Goal: Check status: Check status

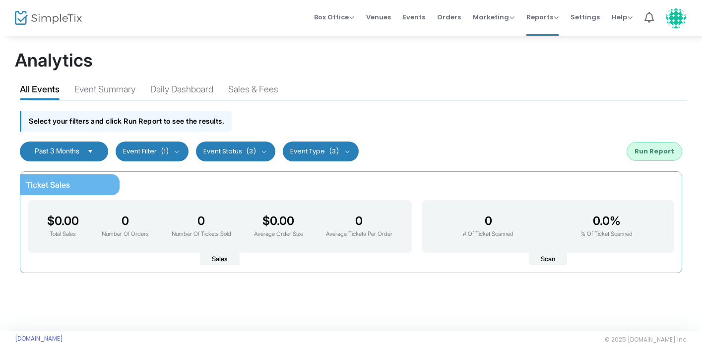
click at [61, 149] on span "Past 3 Months" at bounding box center [57, 150] width 45 height 8
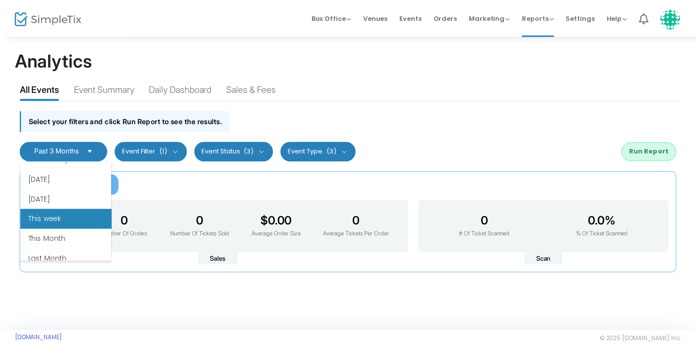
scroll to position [119, 0]
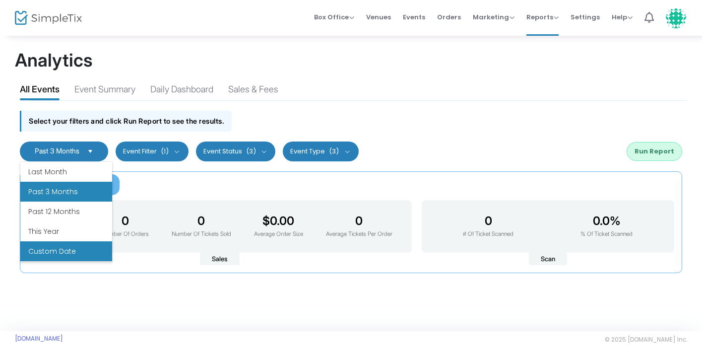
click at [70, 251] on li "Custom Date" at bounding box center [66, 251] width 92 height 20
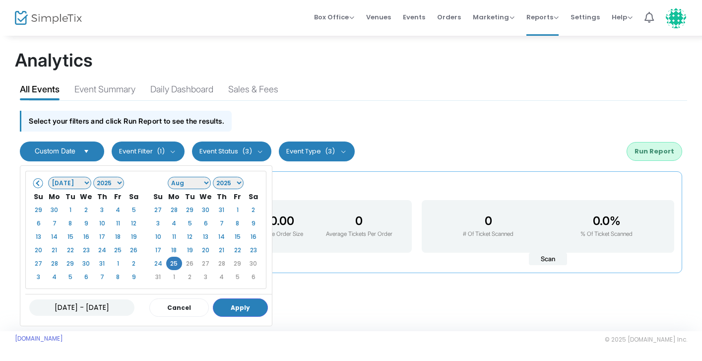
click at [78, 182] on select "Jan Feb Mar Apr May Jun [DATE] Aug Sep Oct Nov Dec" at bounding box center [70, 183] width 44 height 12
click at [115, 182] on select "1925 1926 1927 1928 1929 1930 1931 1932 1933 1934 1935 1936 1937 1938 1939 1940…" at bounding box center [108, 183] width 31 height 12
click at [186, 185] on select "Jan Feb Mar Apr May Jun [DATE] Aug Sep Oct Nov Dec" at bounding box center [190, 183] width 44 height 12
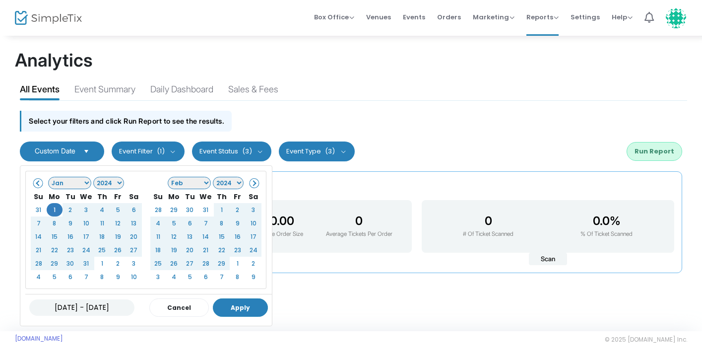
click at [255, 308] on button "Apply" at bounding box center [240, 307] width 55 height 18
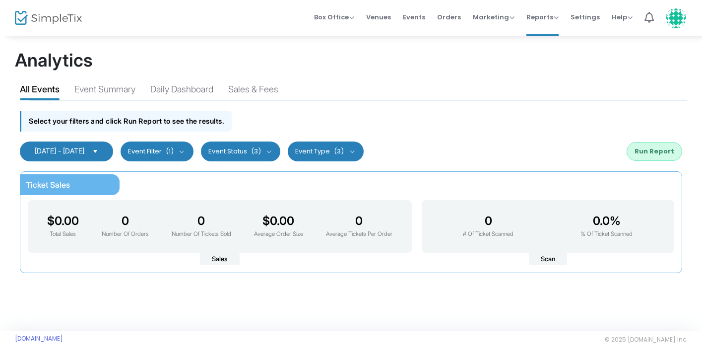
click at [633, 138] on div "[DATE] - [DATE] Last 30 Days Last 3 Months Last 6 Months Last 12 Months Custom …" at bounding box center [351, 151] width 673 height 30
click at [642, 161] on div "[DATE] - [DATE] Last 30 Days Last 3 Months Last 6 Months Last 12 Months Custom …" at bounding box center [351, 151] width 673 height 30
click at [647, 151] on button "Run Report" at bounding box center [655, 151] width 56 height 19
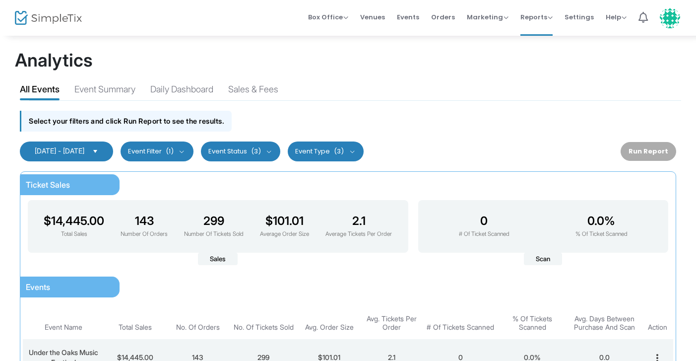
click at [104, 152] on span "Select" at bounding box center [95, 151] width 16 height 16
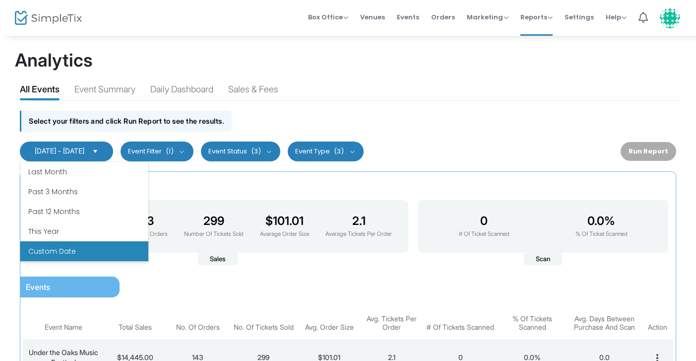
click at [81, 151] on span "[DATE] - [DATE]" at bounding box center [60, 150] width 50 height 8
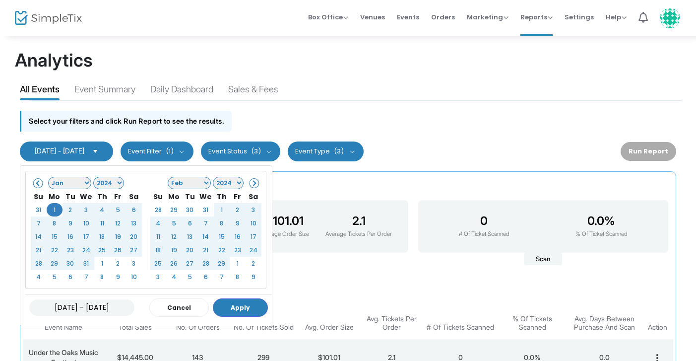
click at [200, 183] on select "Jan Feb Mar Apr May Jun [DATE] Aug Sep Oct Nov Dec" at bounding box center [190, 183] width 44 height 12
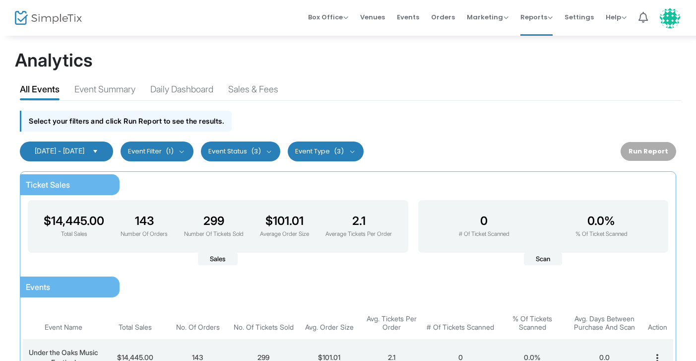
click at [354, 181] on div "Ticket Sales $14,445.00 Total Sales 143 Number Of Orders 299 Number Of Tickets …" at bounding box center [348, 298] width 657 height 255
click at [78, 150] on span "[DATE] - [DATE]" at bounding box center [60, 150] width 50 height 8
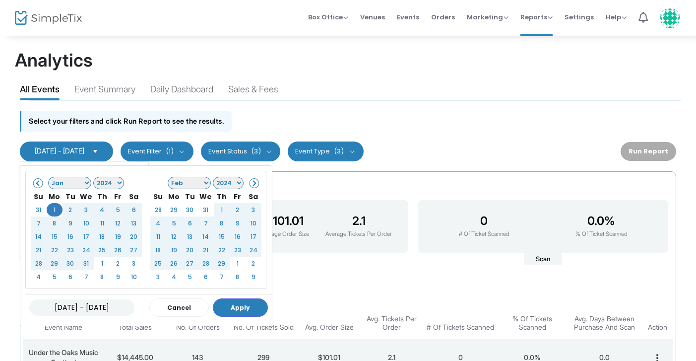
click at [198, 180] on select "Jan Feb Mar Apr May Jun [DATE] Aug Sep Oct Nov Dec" at bounding box center [190, 183] width 44 height 12
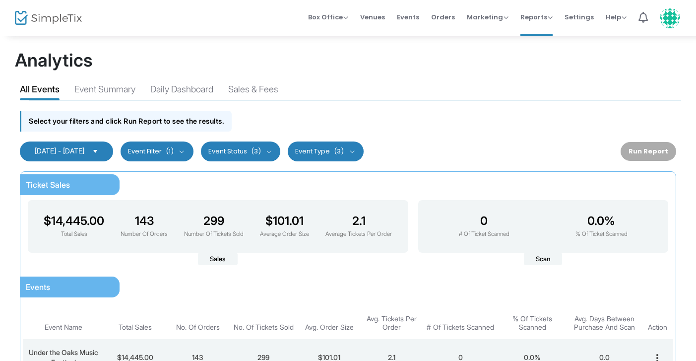
click at [381, 192] on div "Ticket Sales $14,445.00 Total Sales 143 Number Of Orders 299 Number Of Tickets …" at bounding box center [348, 298] width 657 height 255
